Goal: Transaction & Acquisition: Purchase product/service

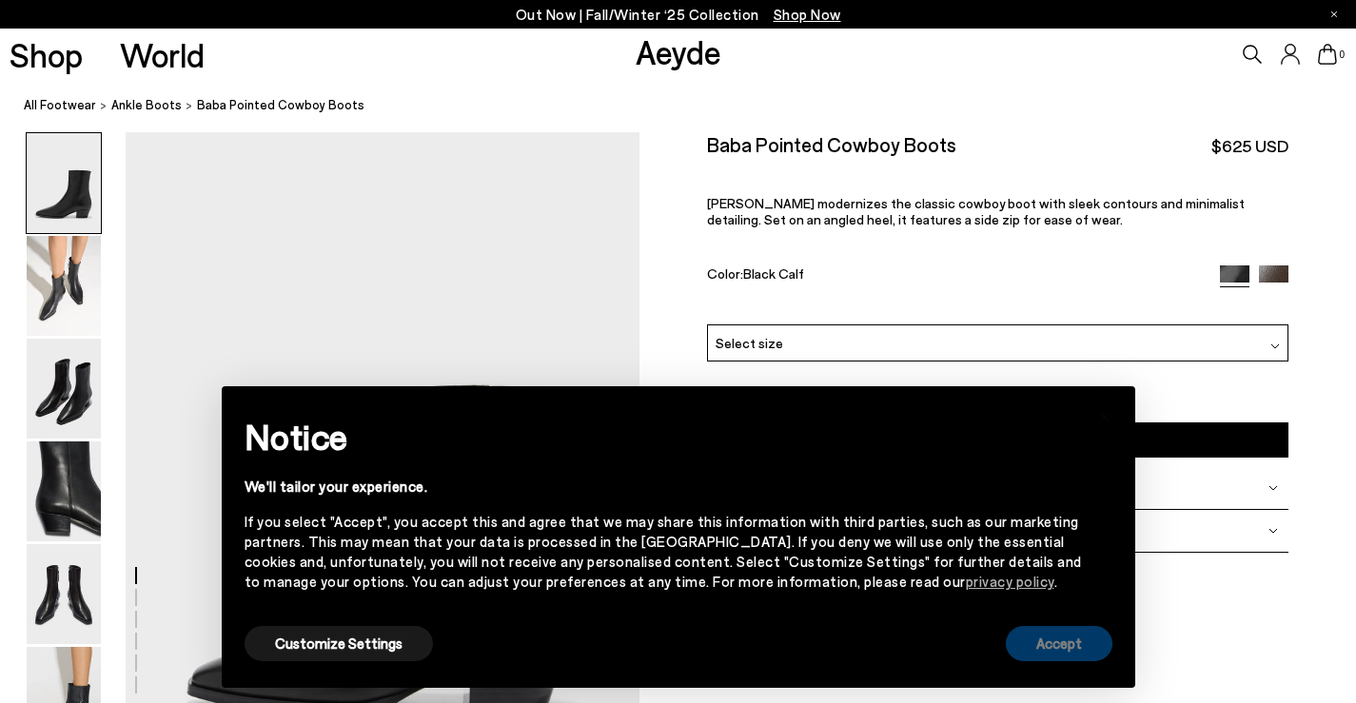
click at [1075, 645] on button "Accept" at bounding box center [1059, 643] width 107 height 35
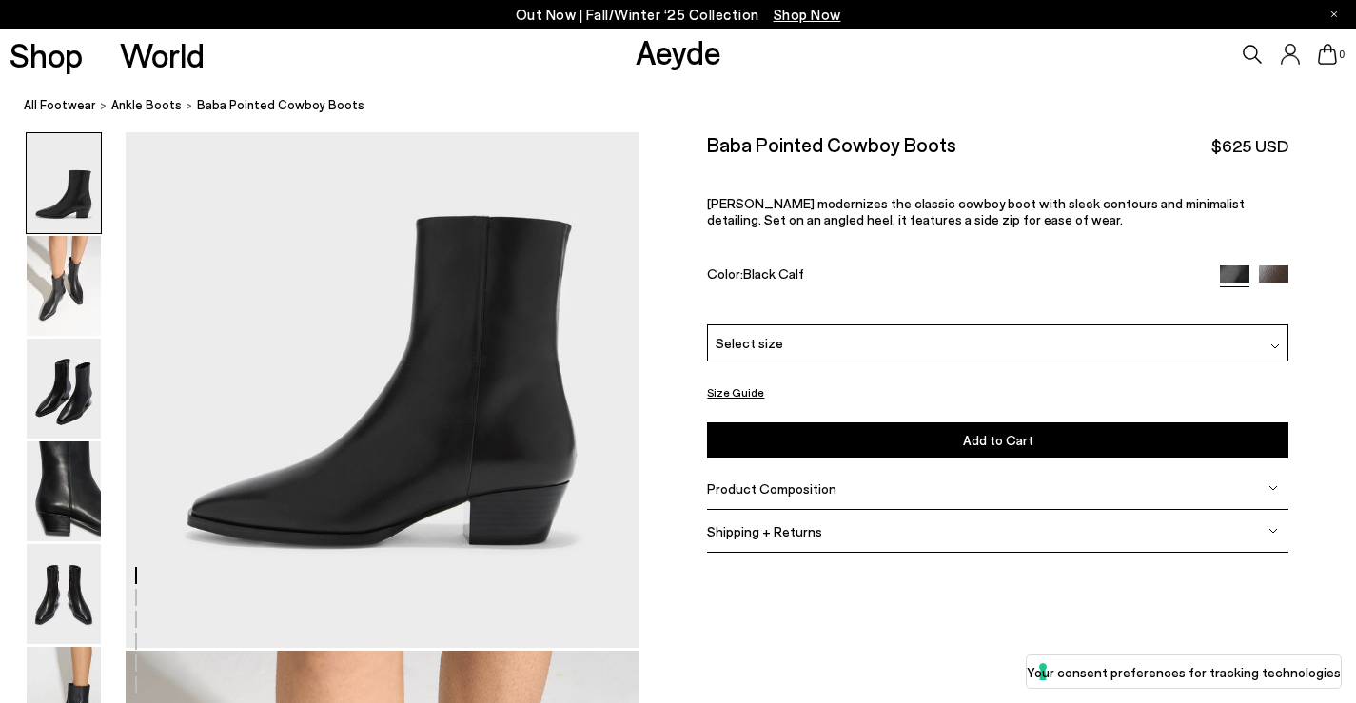
scroll to position [189, 0]
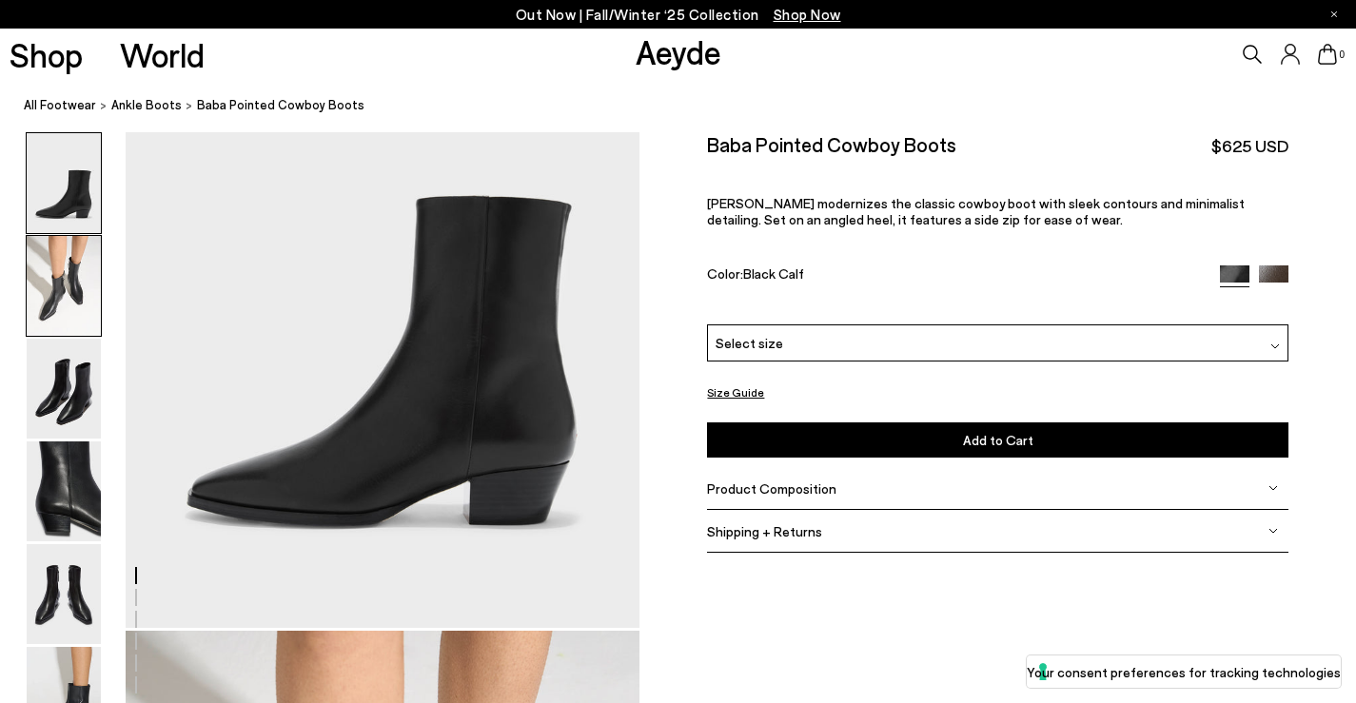
click at [75, 314] on img at bounding box center [64, 286] width 74 height 100
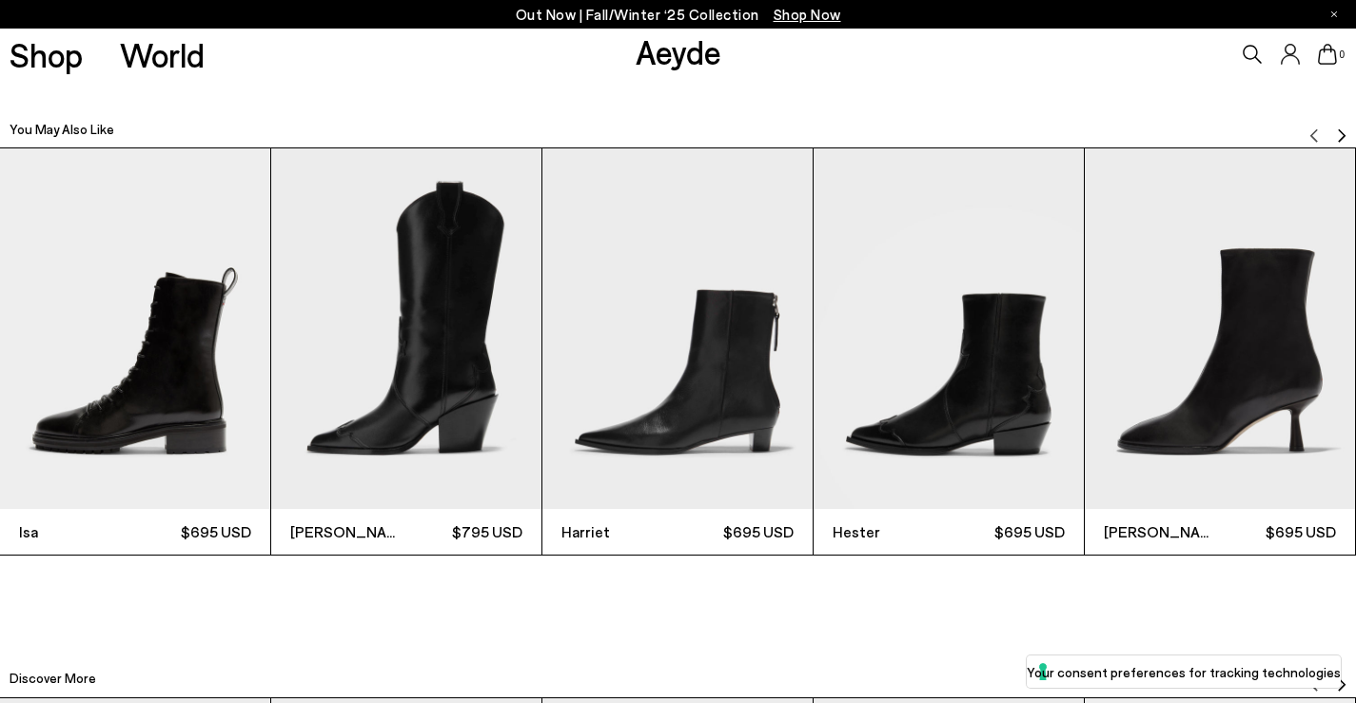
scroll to position [4254, 0]
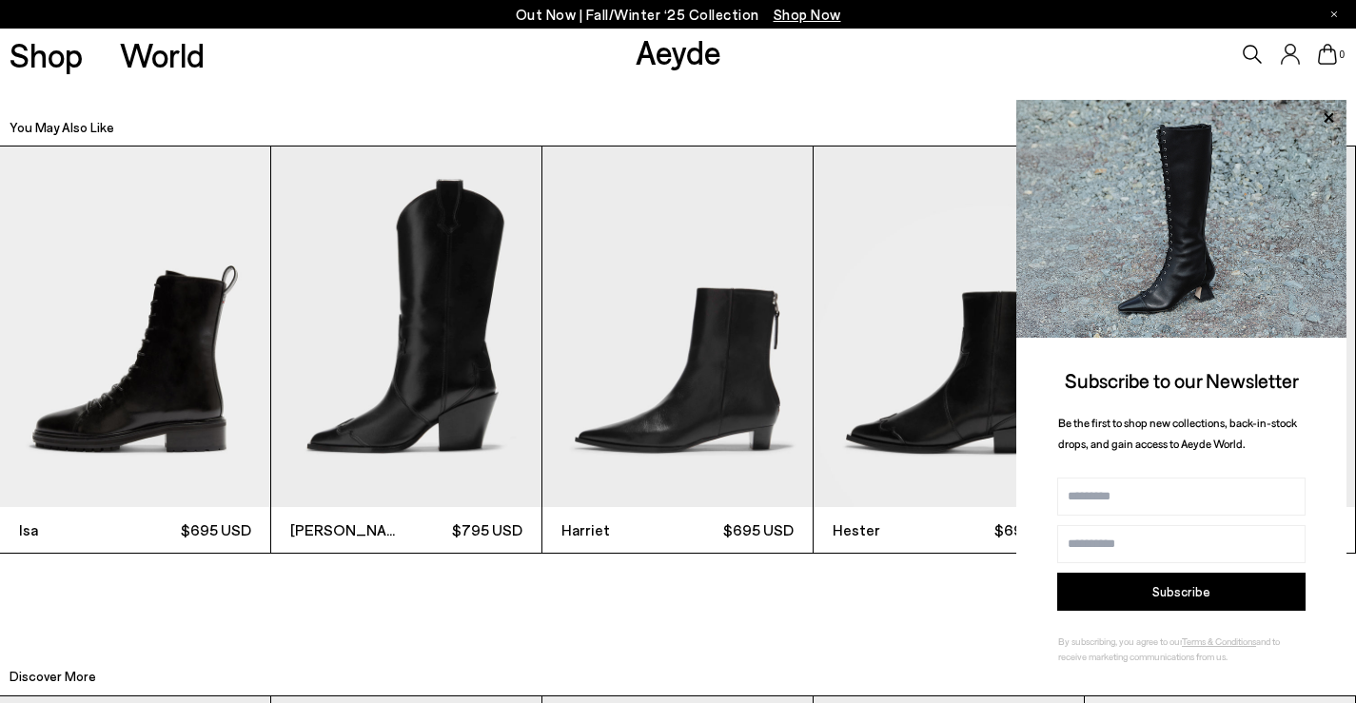
click at [126, 382] on img "1 / 12" at bounding box center [135, 327] width 270 height 361
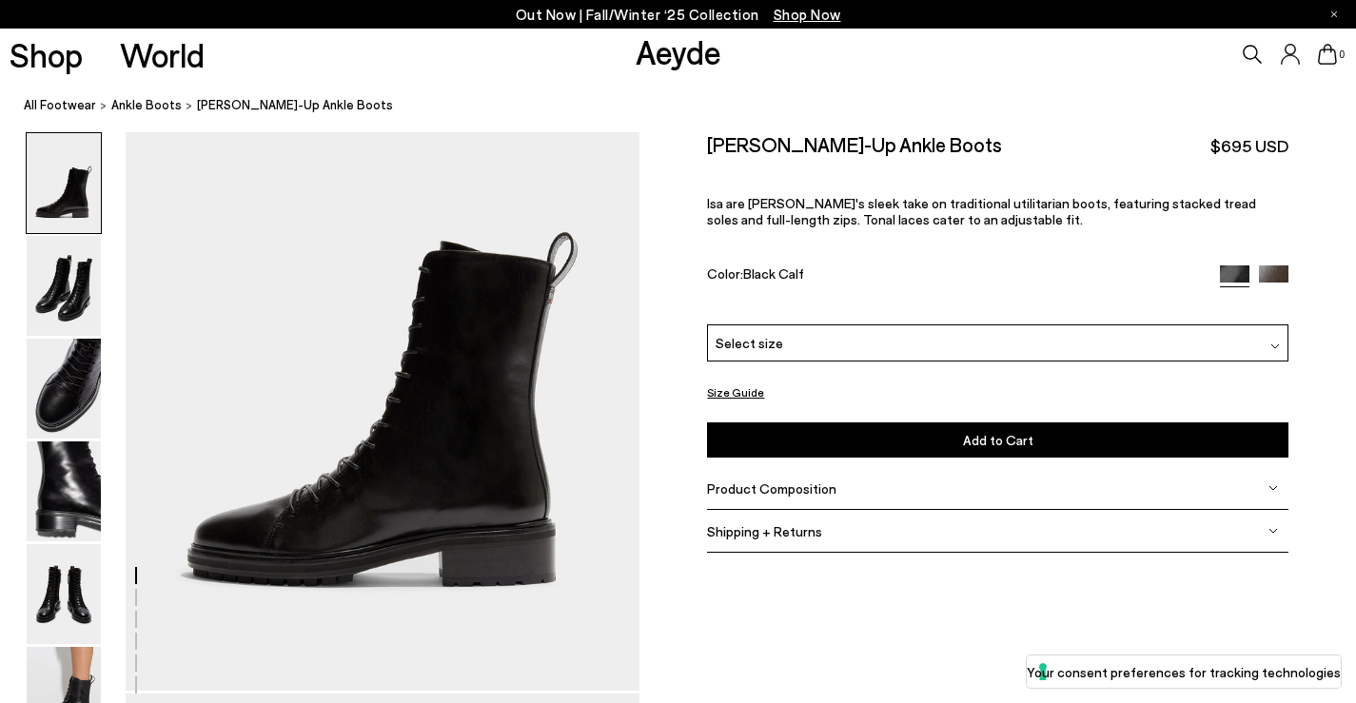
scroll to position [128, 0]
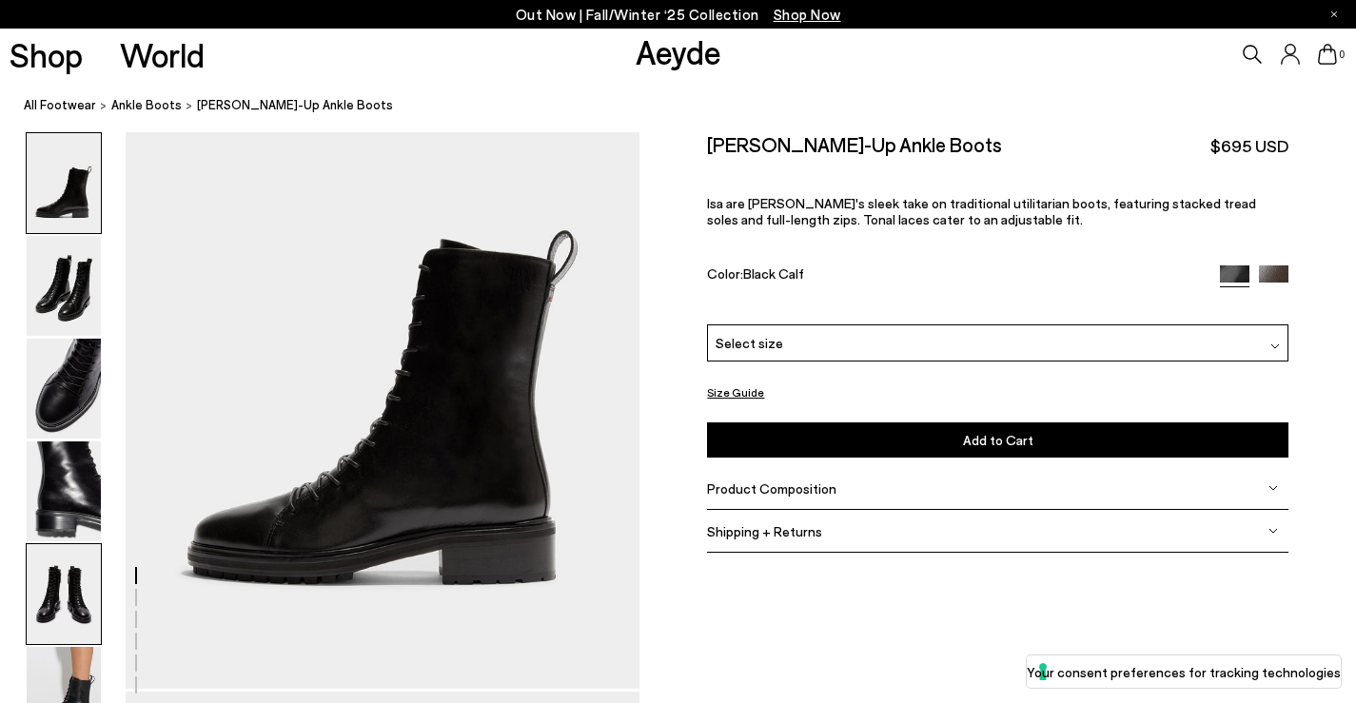
click at [56, 588] on img at bounding box center [64, 594] width 74 height 100
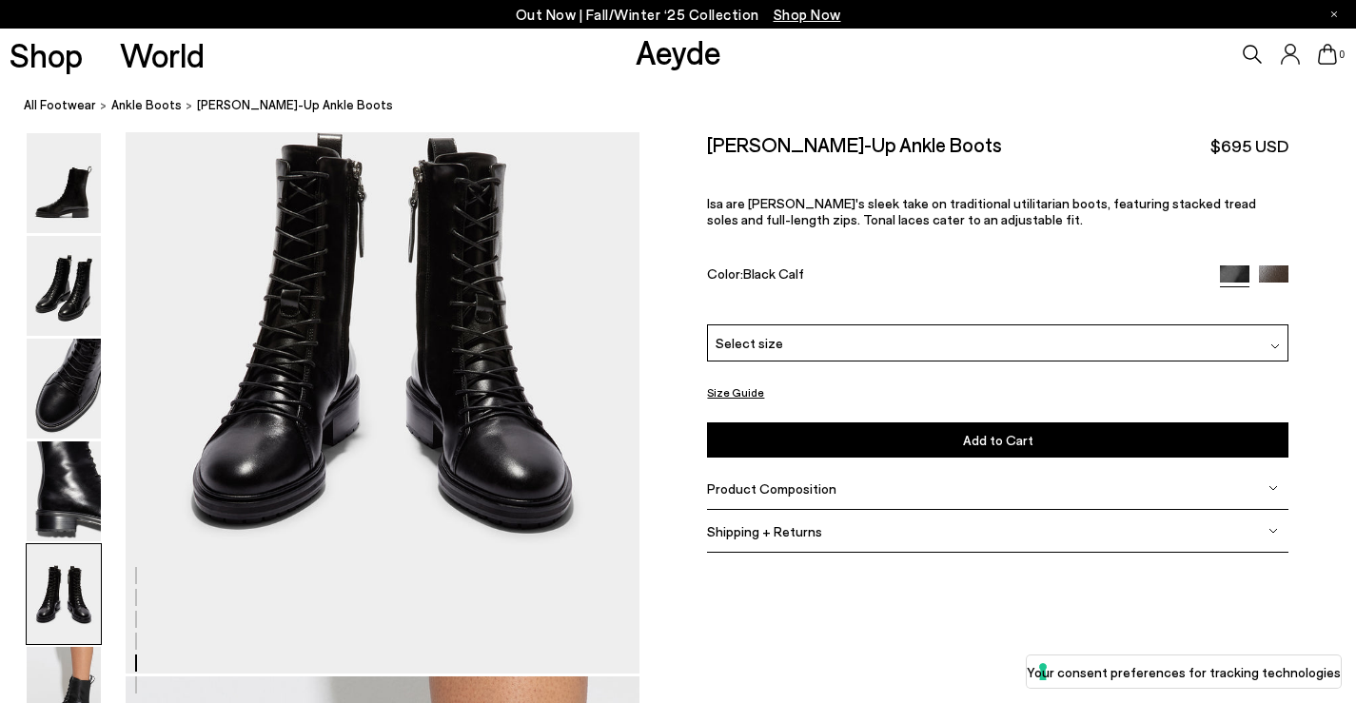
scroll to position [2899, 0]
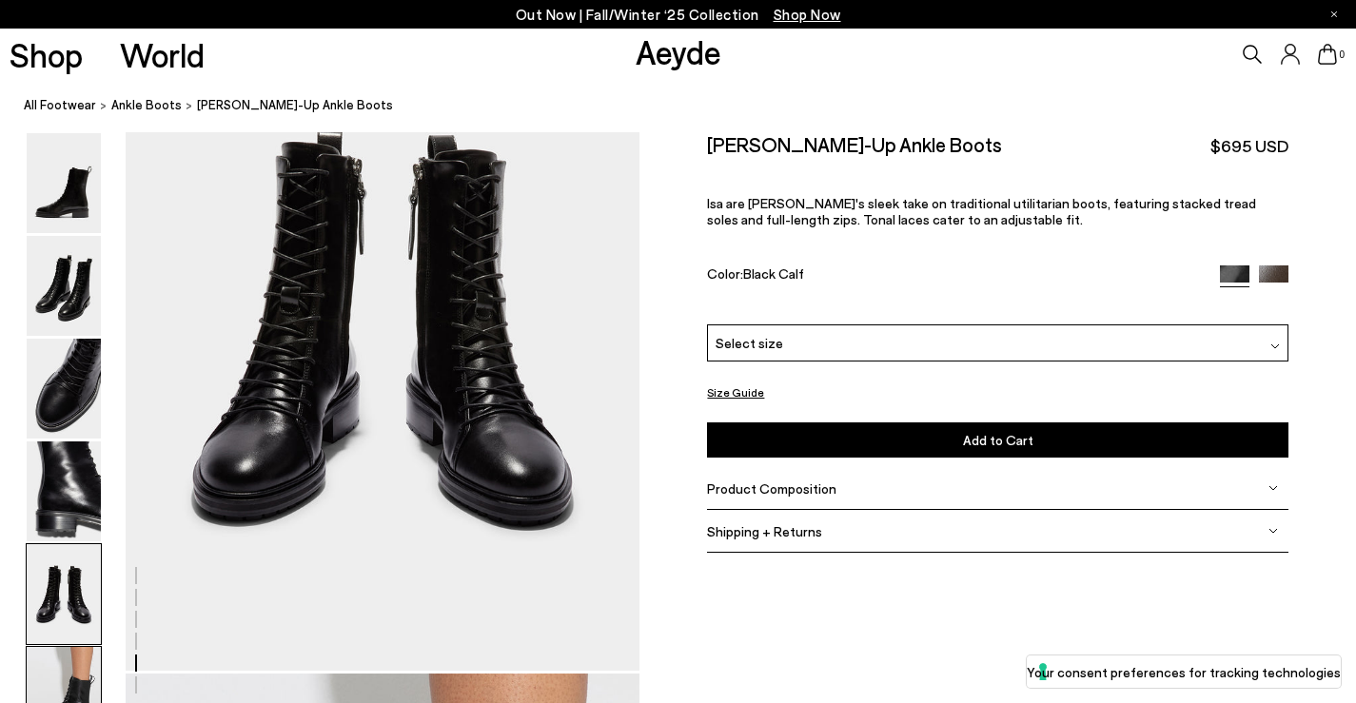
click at [57, 672] on img at bounding box center [64, 697] width 74 height 100
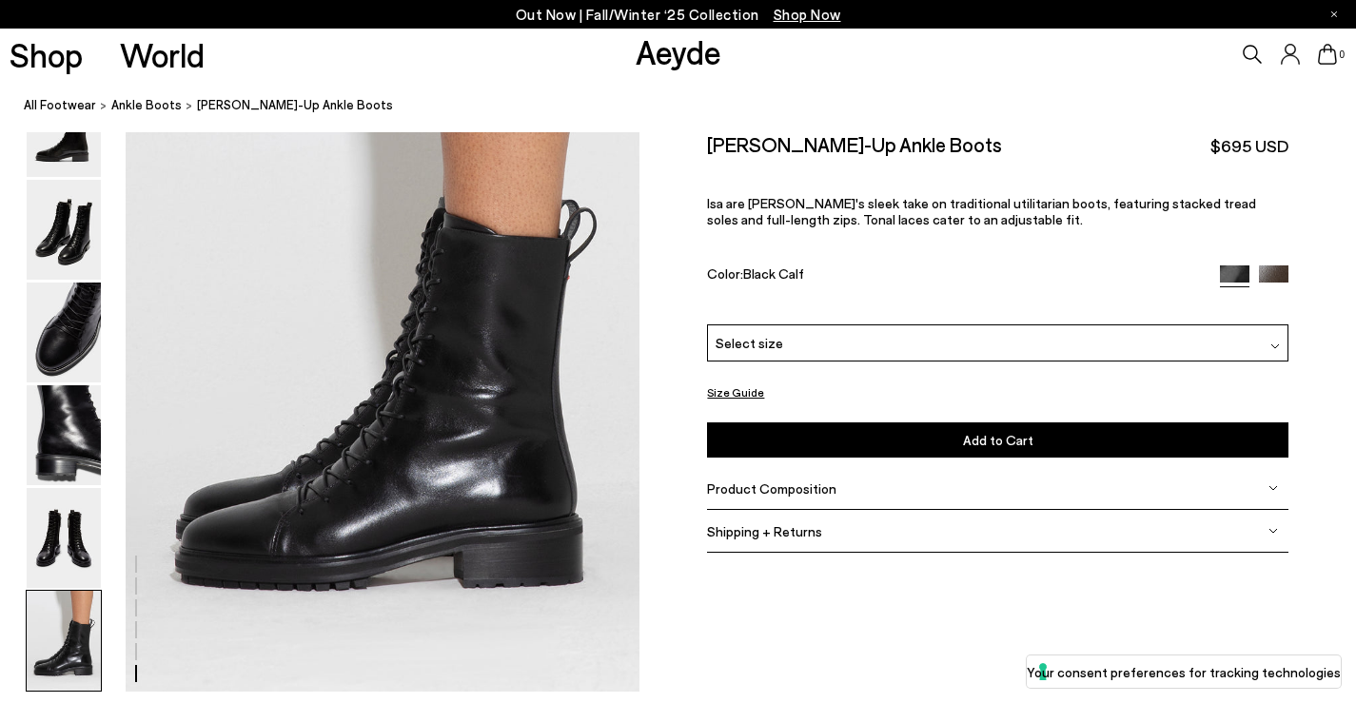
scroll to position [3572, 0]
